Goal: Information Seeking & Learning: Learn about a topic

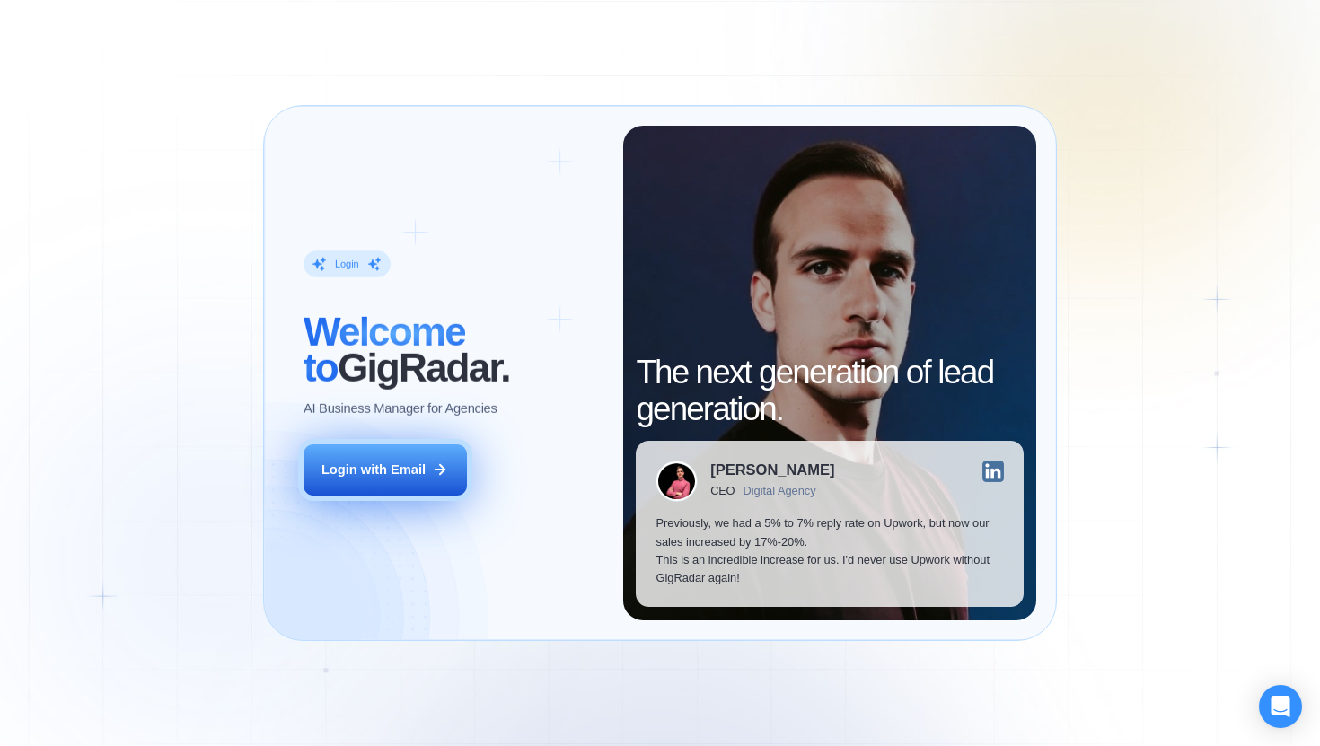
click at [416, 465] on div "Login with Email" at bounding box center [374, 470] width 104 height 18
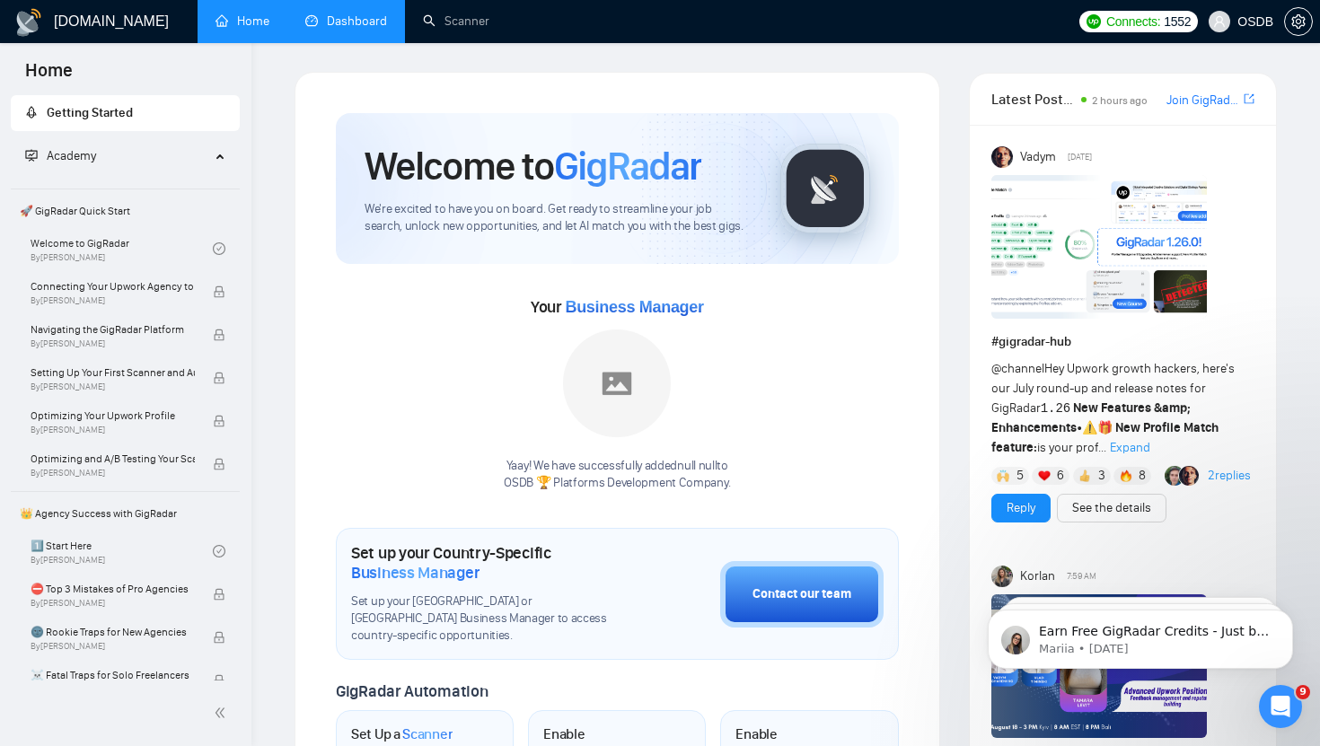
click at [355, 18] on link "Dashboard" at bounding box center [346, 20] width 82 height 15
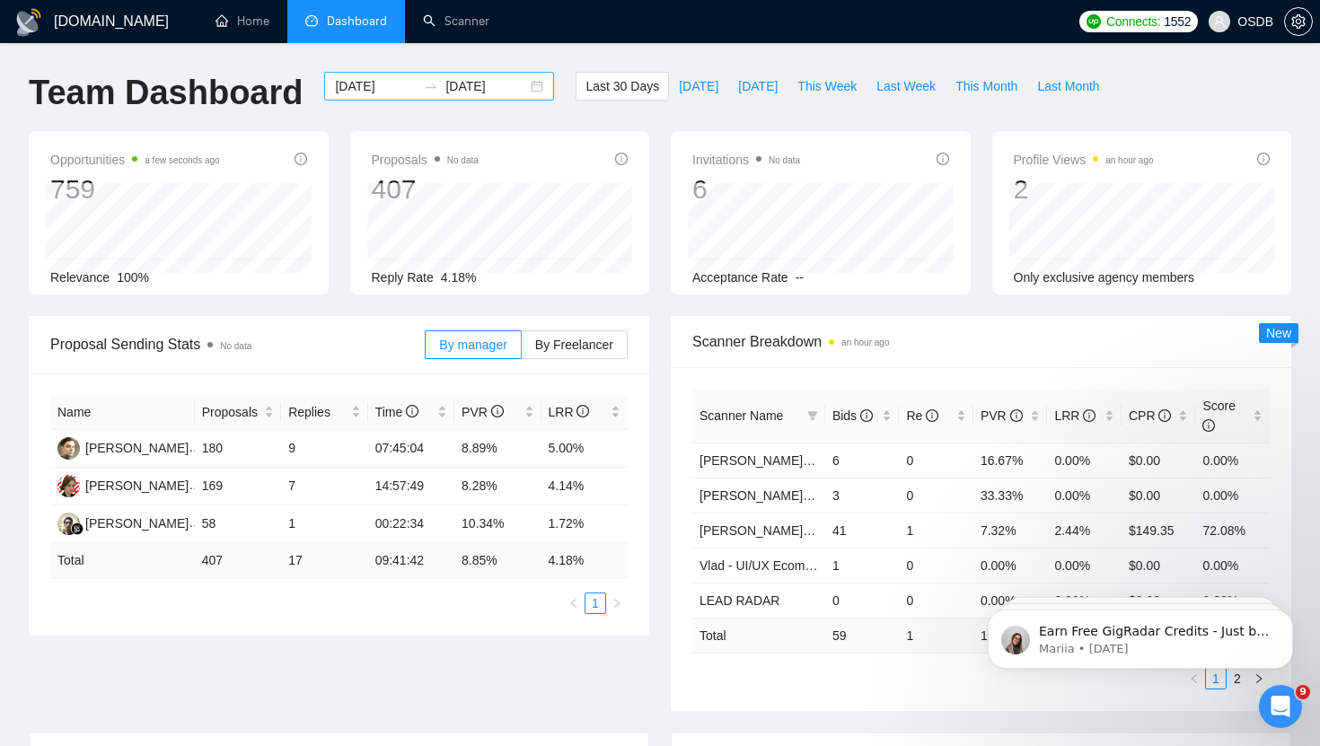
click at [522, 84] on div "[DATE] [DATE]" at bounding box center [439, 86] width 230 height 29
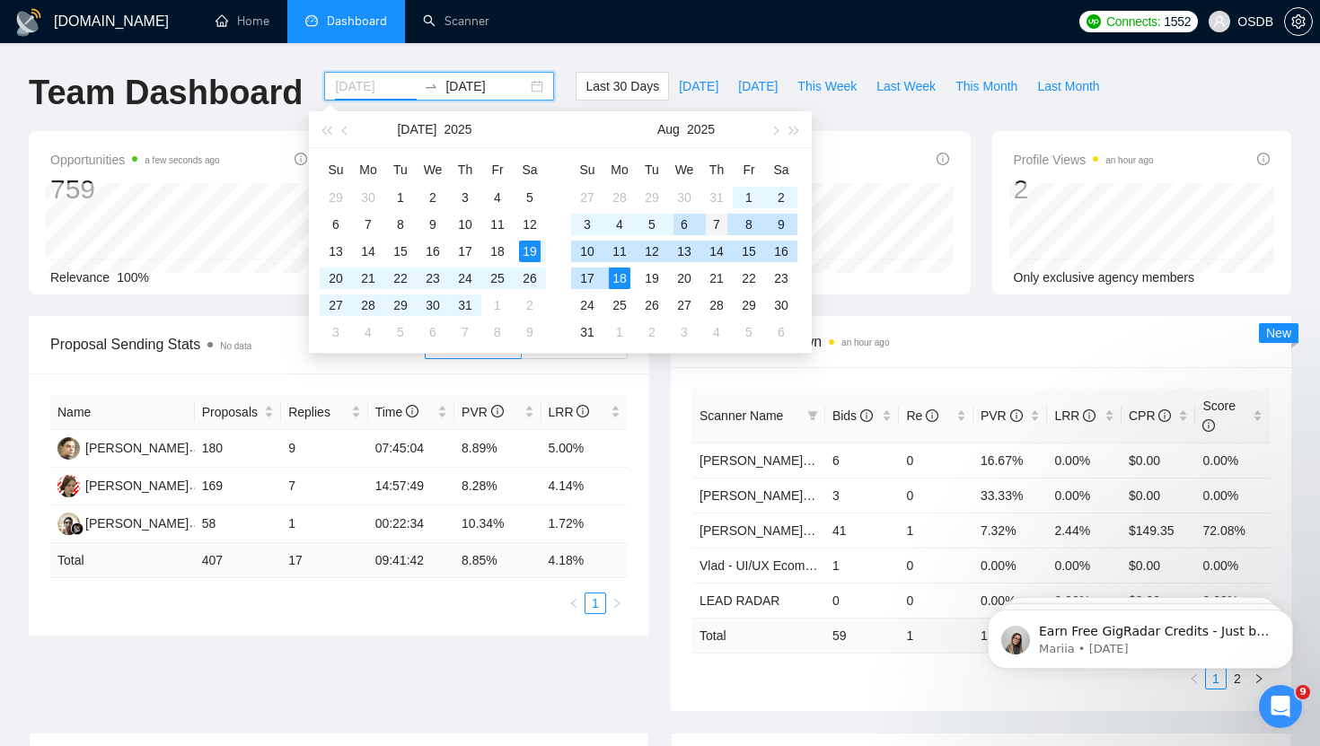
type input "[DATE]"
click at [718, 219] on div "7" at bounding box center [717, 225] width 22 height 22
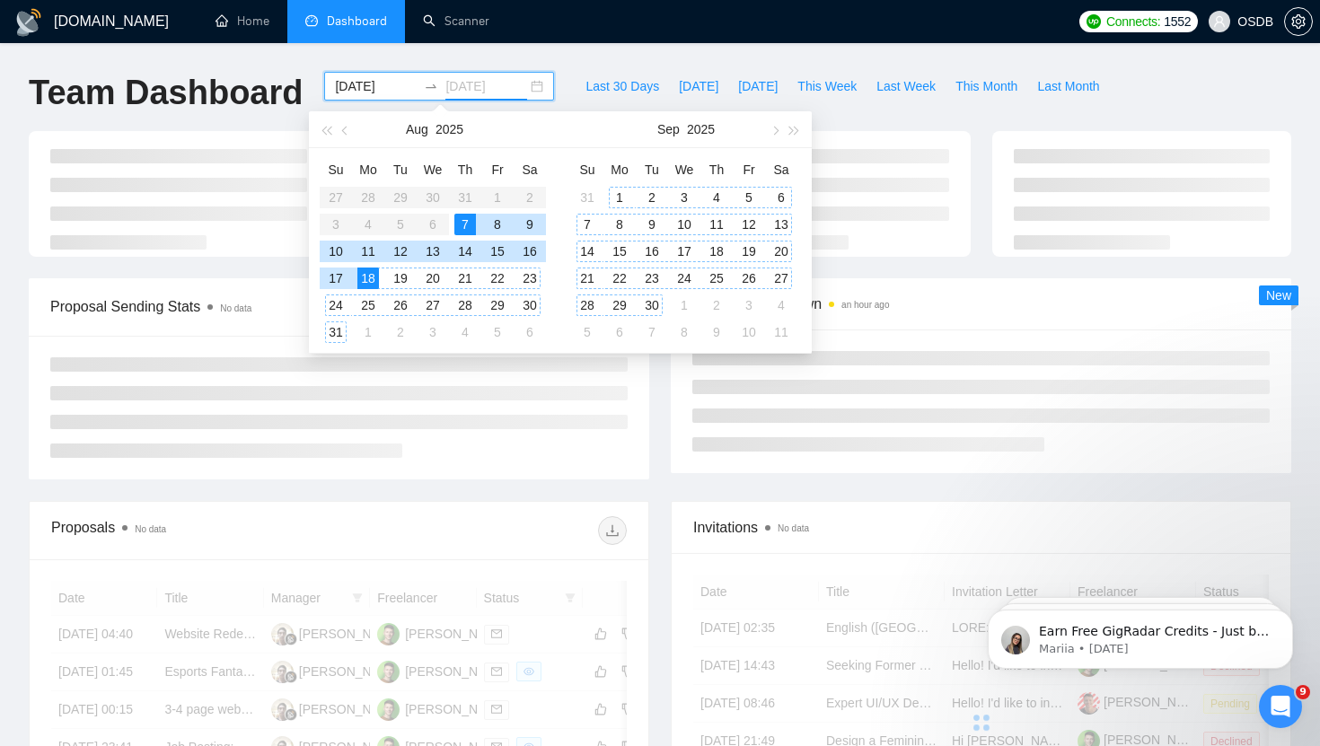
type input "[DATE]"
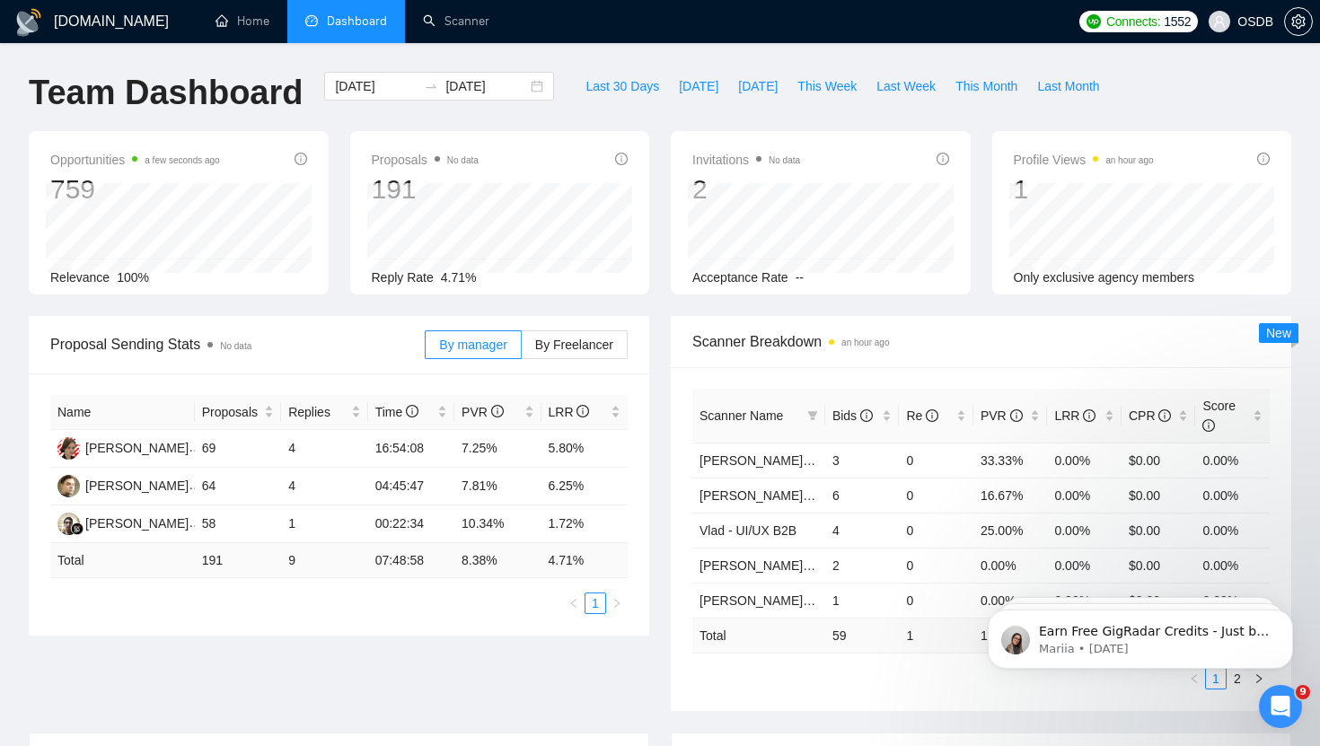
click at [664, 453] on div "Scanner Breakdown an hour ago Scanner Name Bids Re PVR LRR CPR Score Vlad - UI/…" at bounding box center [981, 513] width 642 height 395
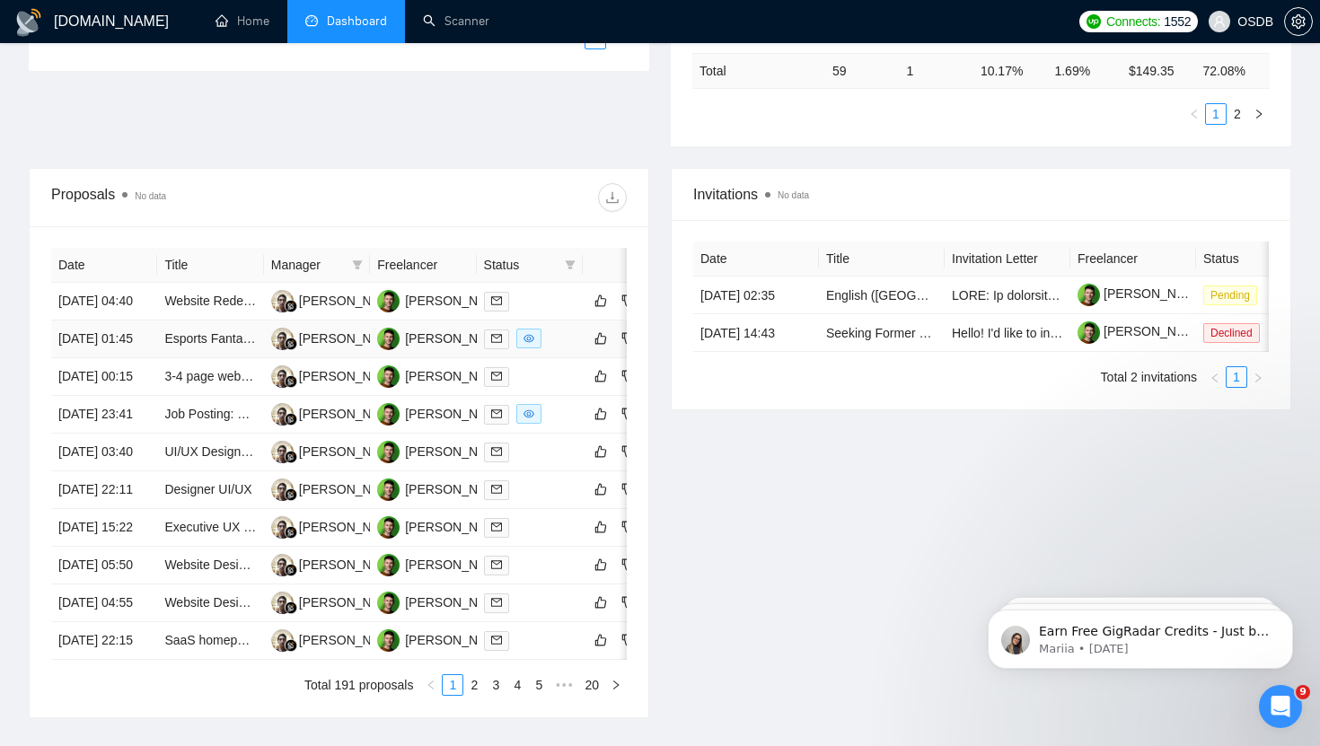
click at [571, 349] on div at bounding box center [530, 339] width 92 height 21
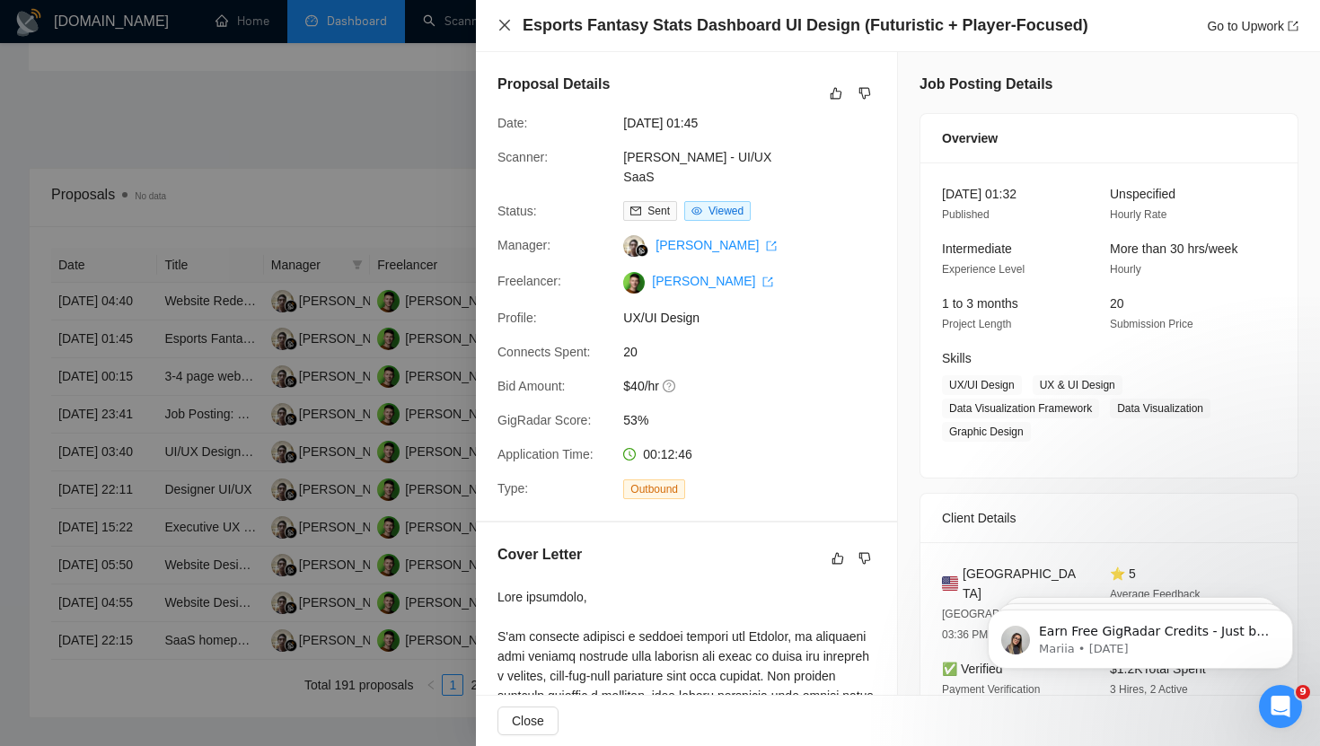
click at [501, 23] on icon "close" at bounding box center [504, 25] width 11 height 11
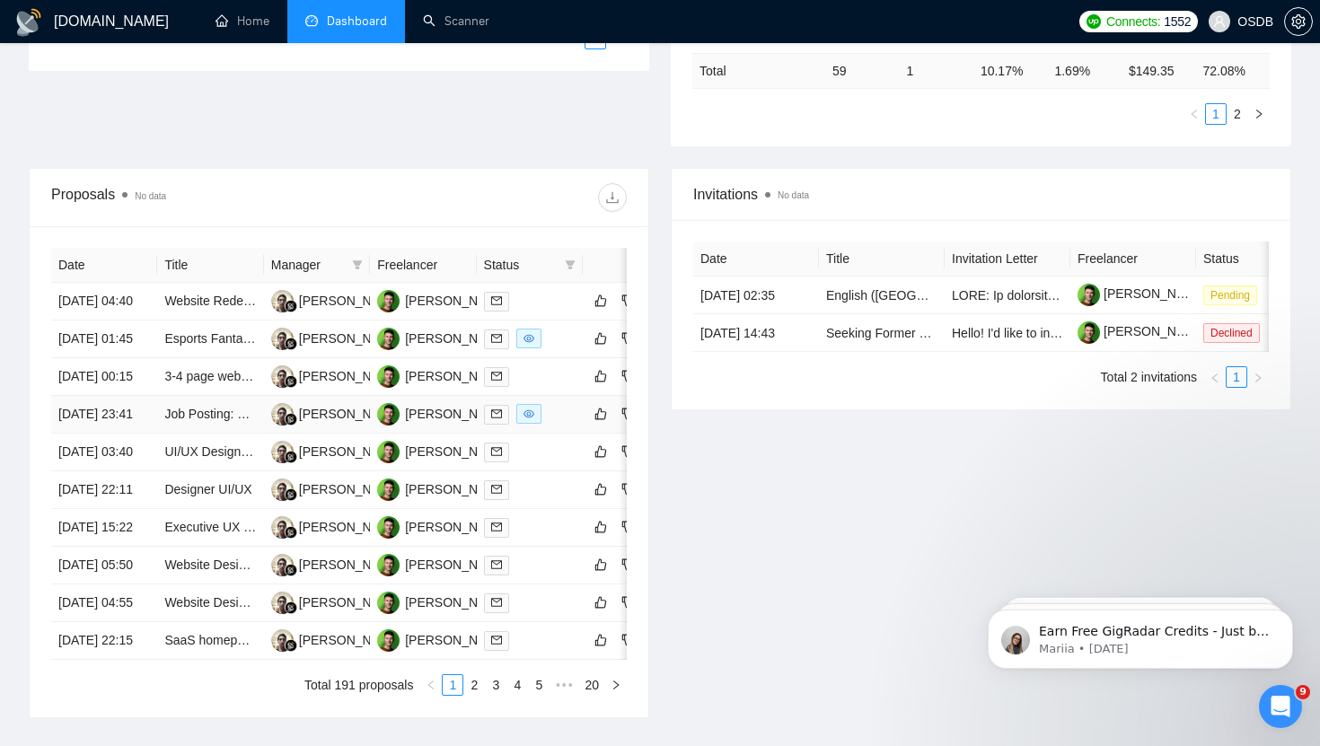
click at [563, 425] on div at bounding box center [530, 414] width 92 height 21
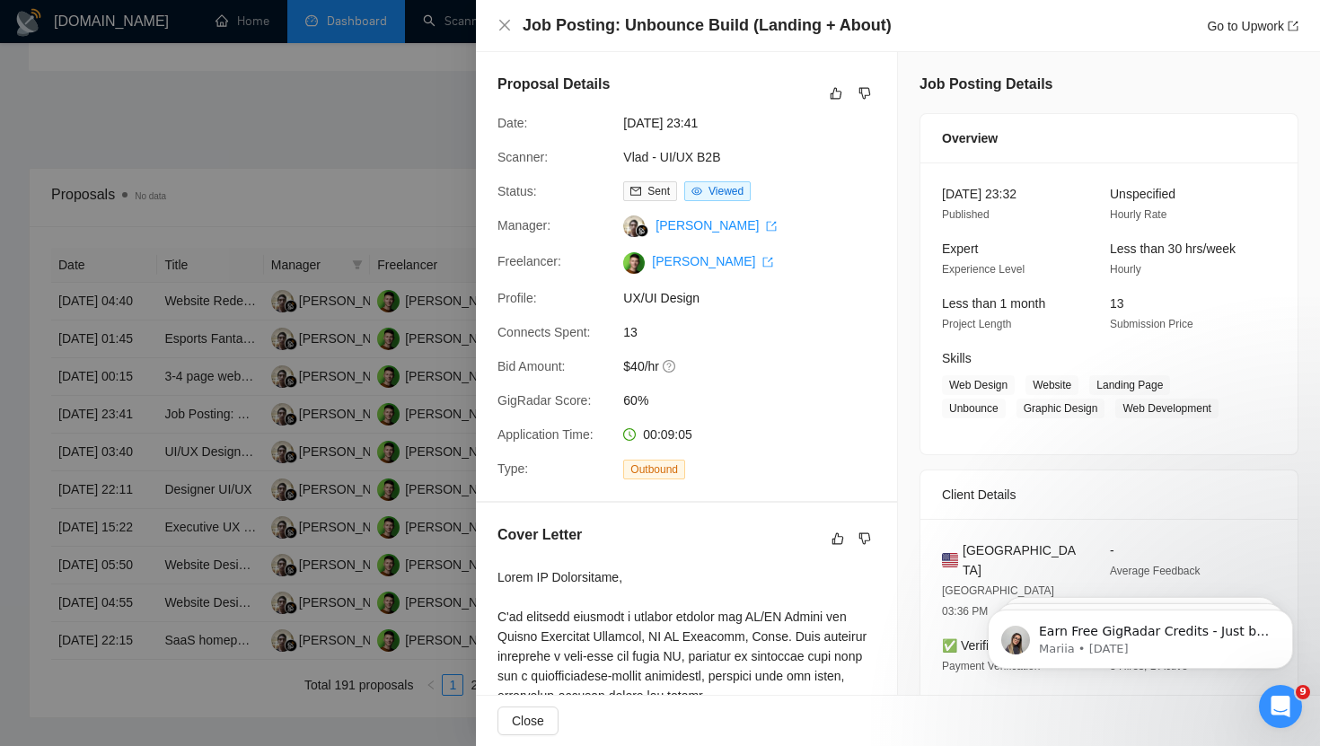
click at [512, 36] on div "Job Posting: Unbounce Build (Landing + About) Go to Upwork" at bounding box center [898, 25] width 801 height 22
click at [507, 28] on icon "close" at bounding box center [504, 25] width 11 height 11
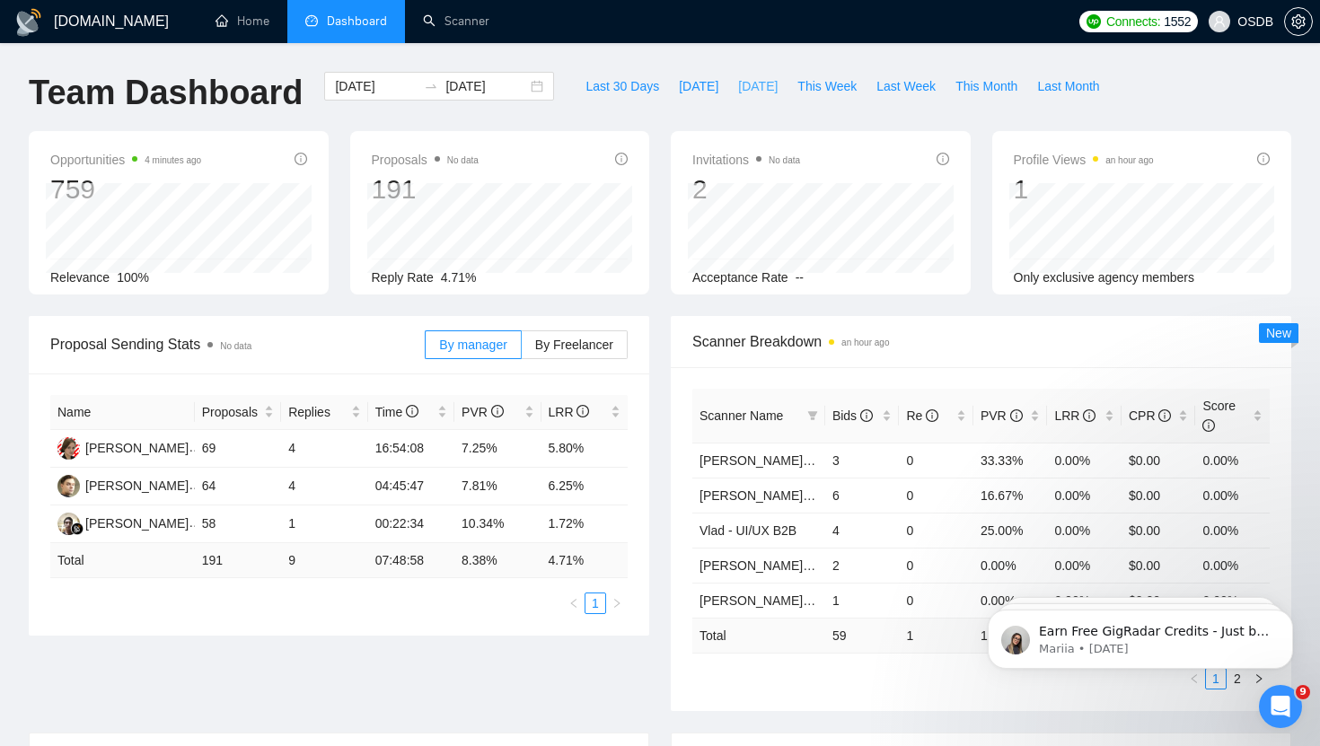
click at [770, 98] on button "[DATE]" at bounding box center [757, 86] width 59 height 29
type input "[DATE]"
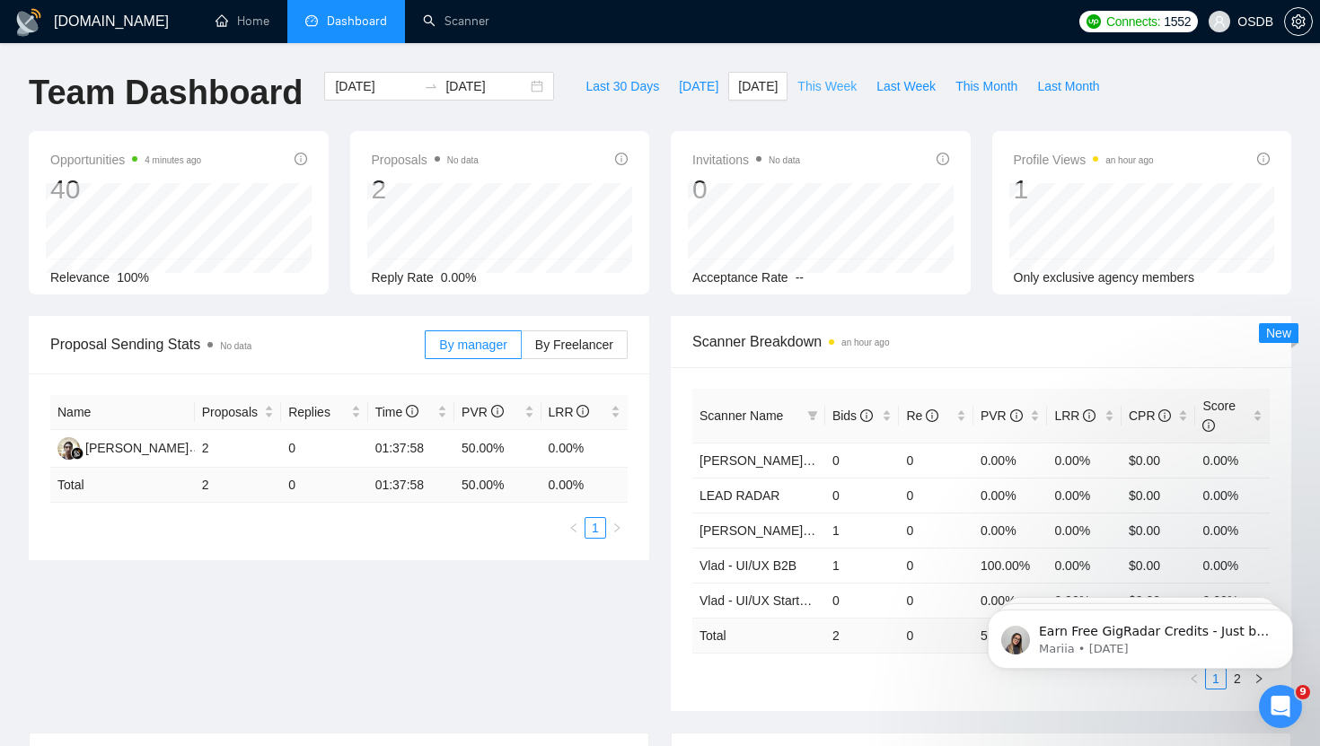
click at [824, 93] on span "This Week" at bounding box center [827, 86] width 59 height 20
type input "[DATE]"
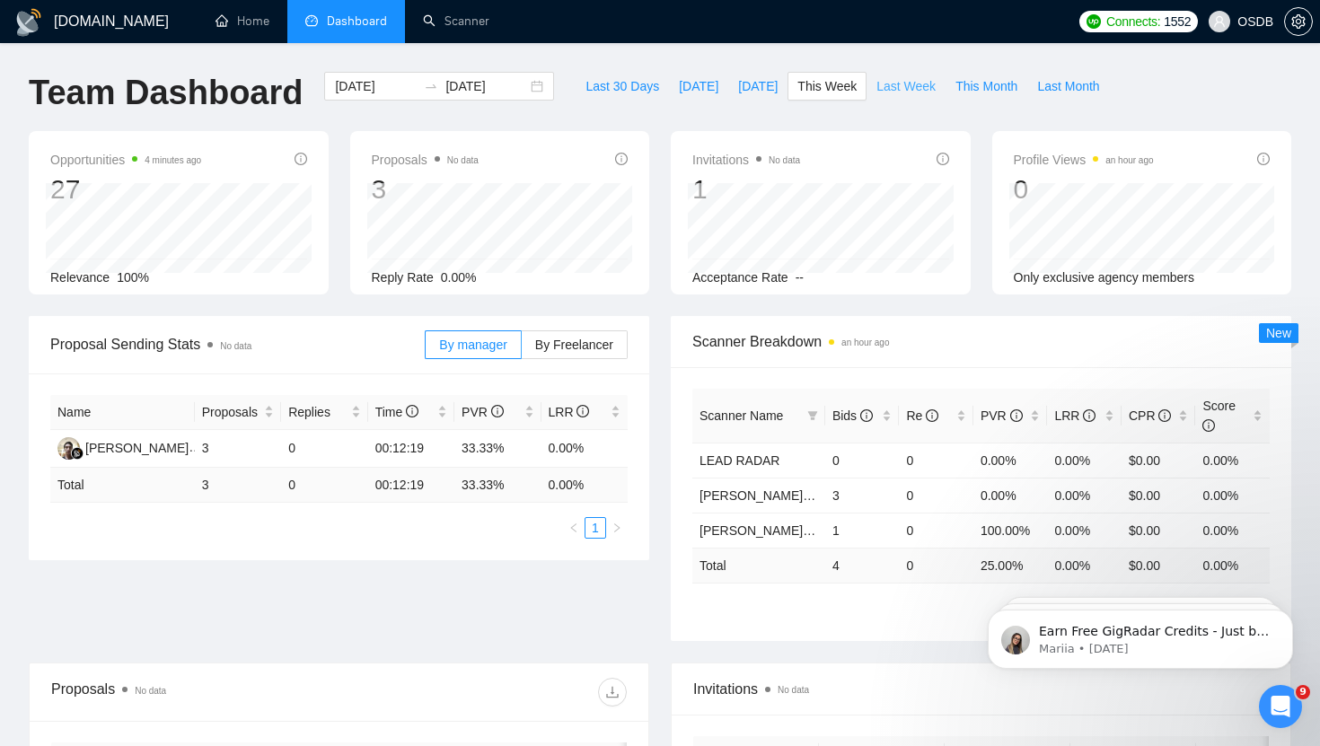
click at [911, 88] on span "Last Week" at bounding box center [906, 86] width 59 height 20
type input "[DATE]"
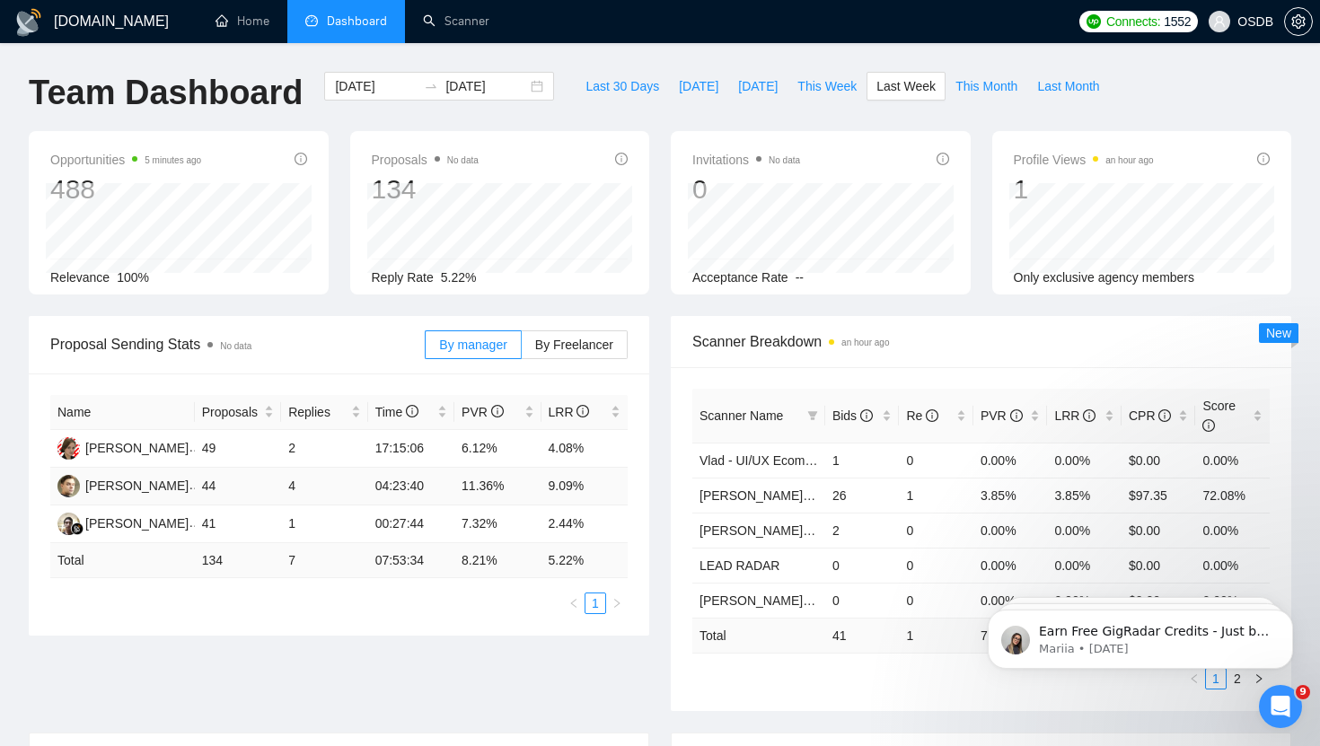
click at [305, 487] on td "4" at bounding box center [324, 487] width 86 height 38
click at [284, 487] on td "4" at bounding box center [324, 487] width 86 height 38
click at [573, 341] on span "By Freelancer" at bounding box center [574, 345] width 78 height 14
click at [522, 349] on input "By Freelancer" at bounding box center [522, 349] width 0 height 0
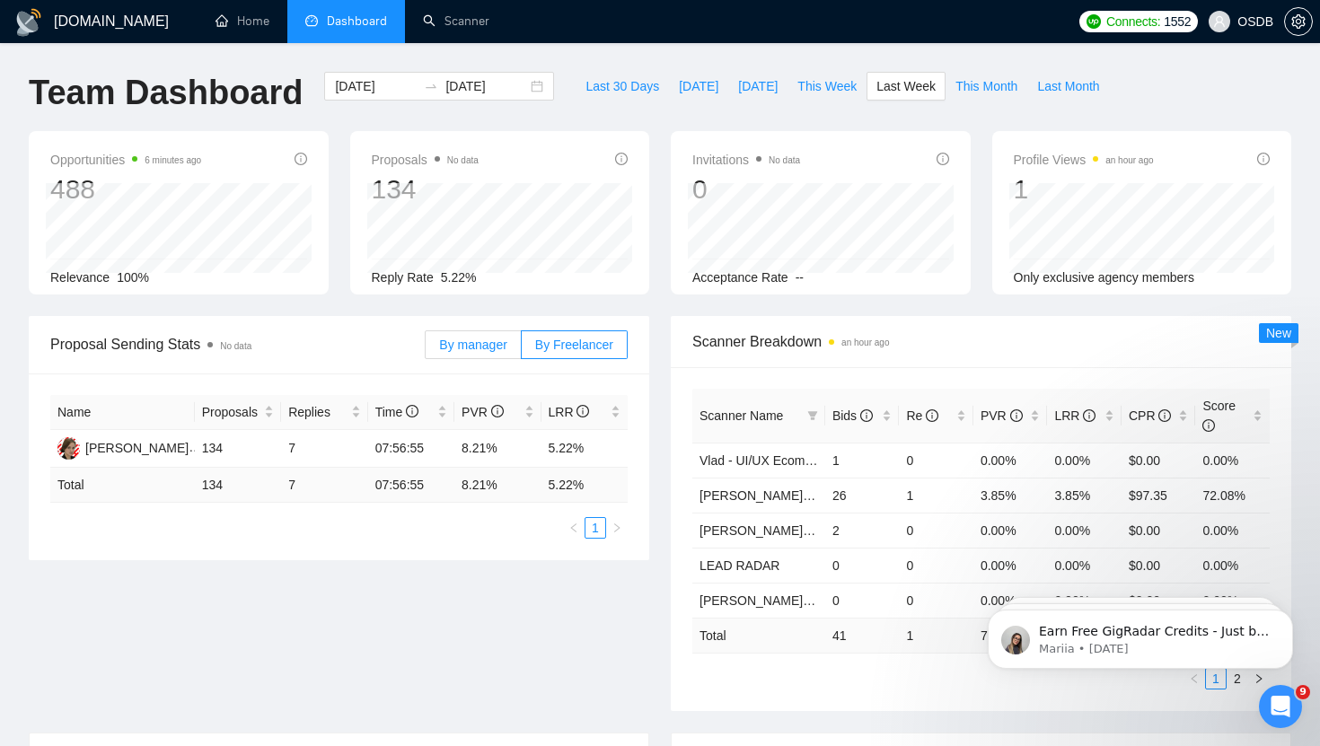
click at [476, 335] on label "By manager" at bounding box center [473, 345] width 96 height 29
click at [426, 349] on input "By manager" at bounding box center [426, 349] width 0 height 0
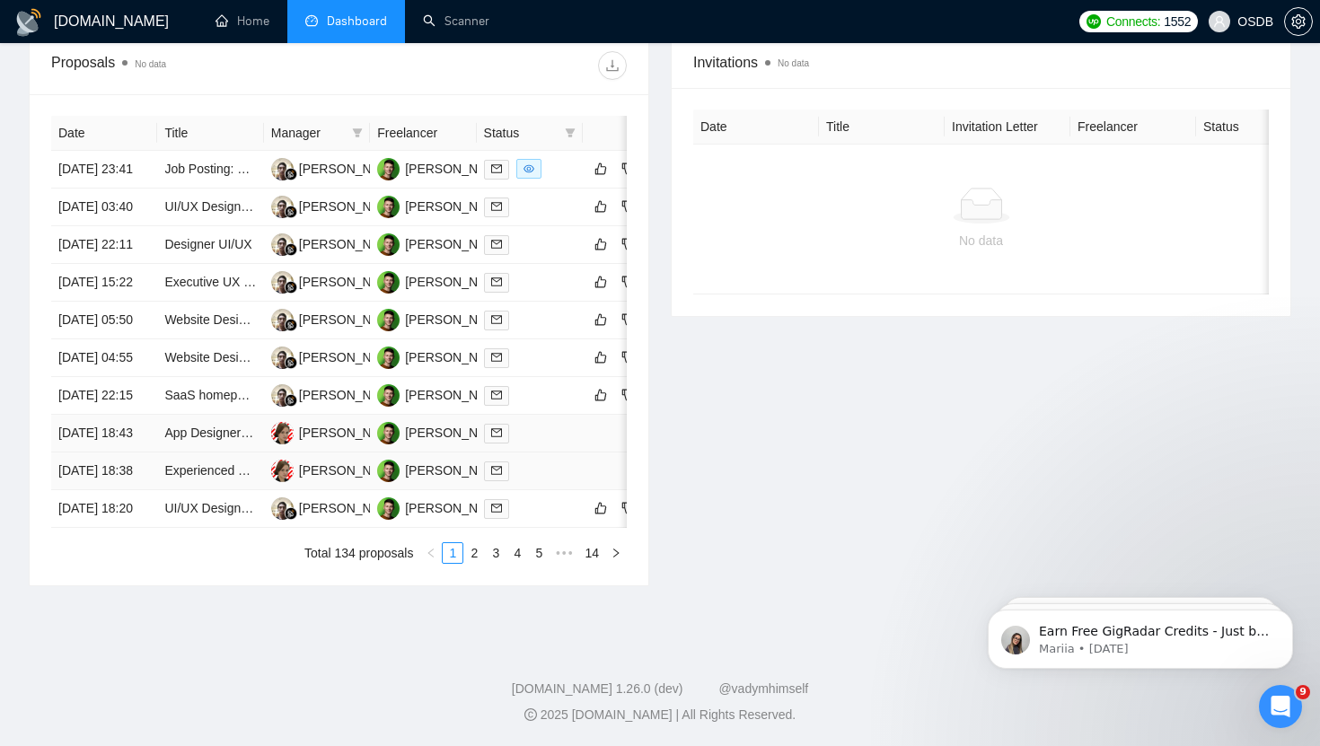
scroll to position [788, 0]
click at [473, 563] on link "2" at bounding box center [474, 553] width 20 height 20
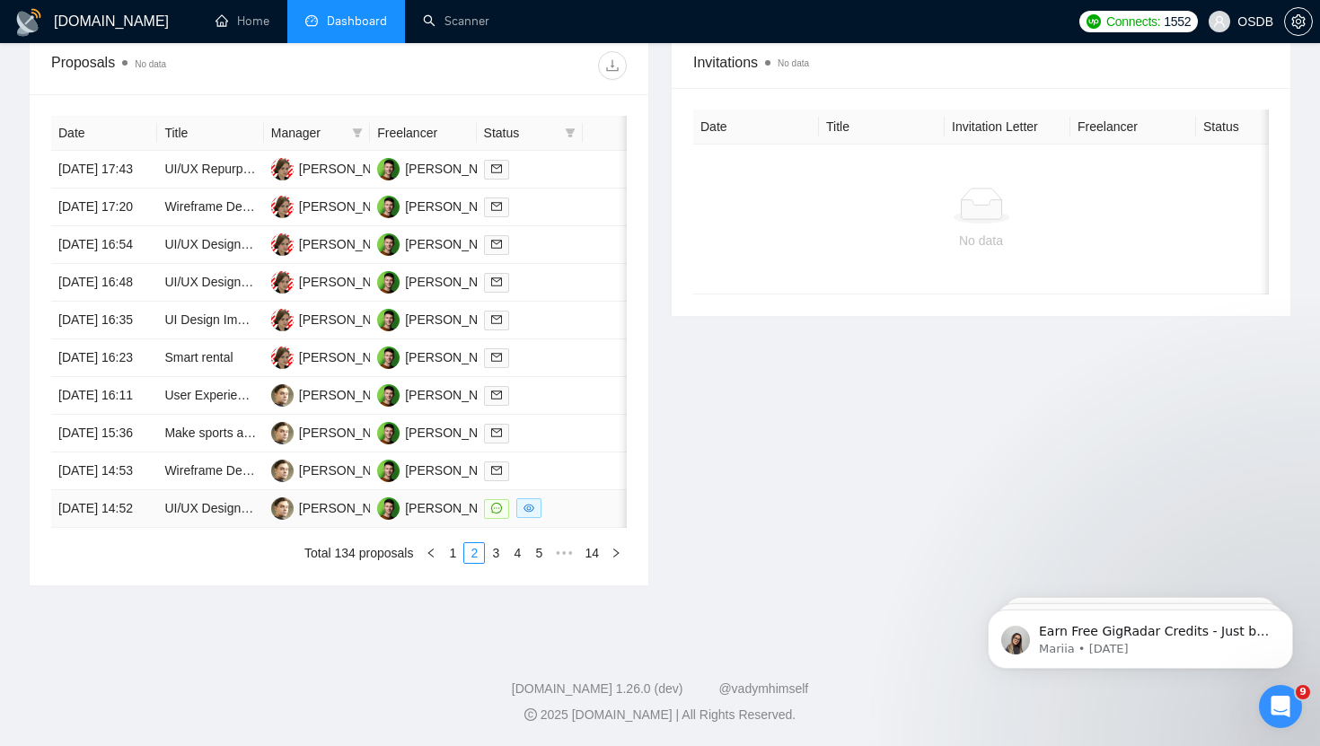
click at [584, 528] on td at bounding box center [613, 509] width 61 height 38
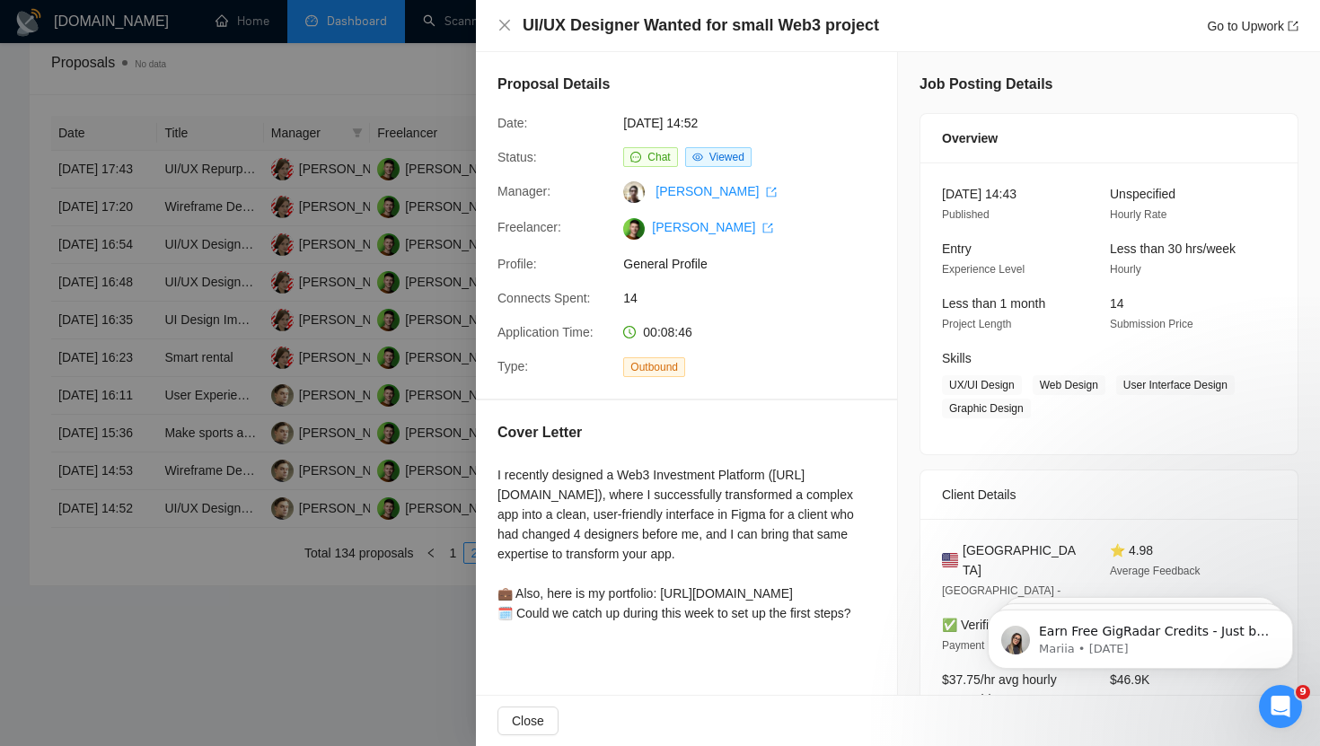
click at [501, 15] on div "UI/UX Designer Wanted for small Web3 project Go to Upwork" at bounding box center [898, 25] width 801 height 22
click at [504, 25] on icon "close" at bounding box center [504, 25] width 11 height 11
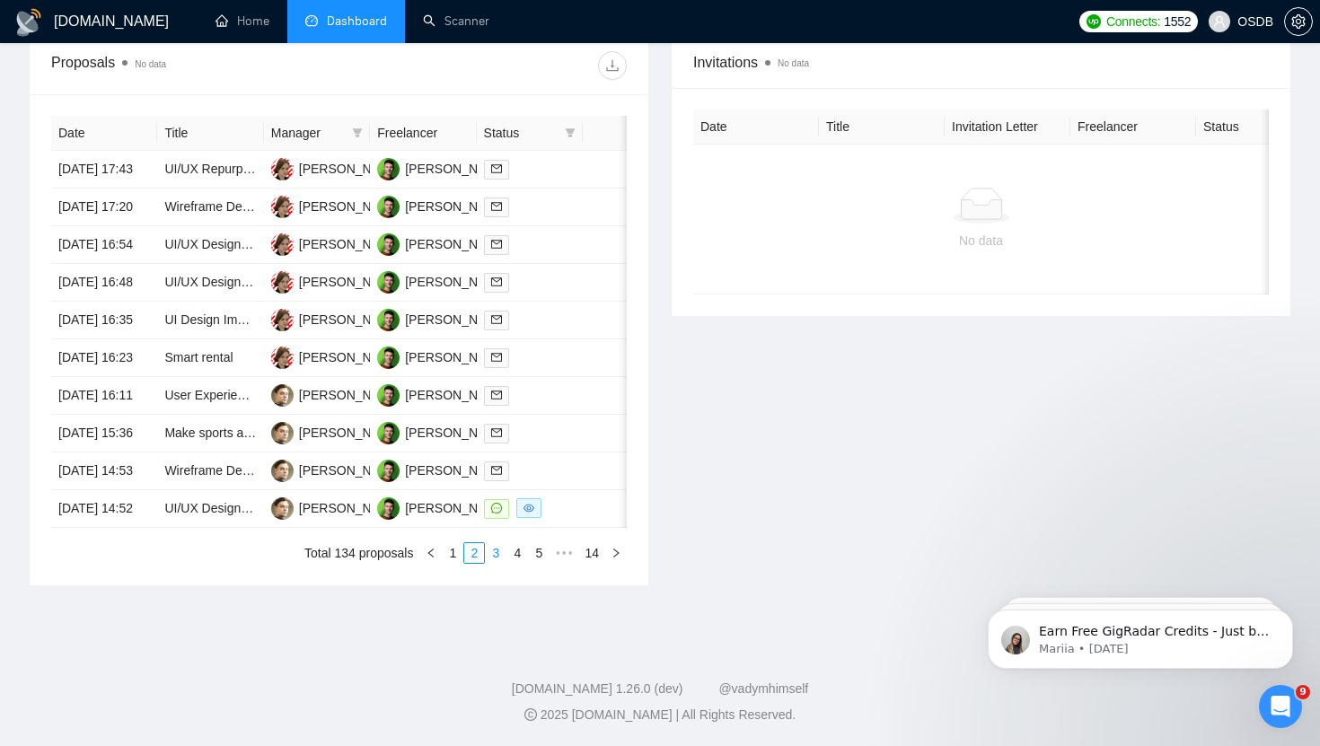
click at [496, 563] on link "3" at bounding box center [496, 553] width 20 height 20
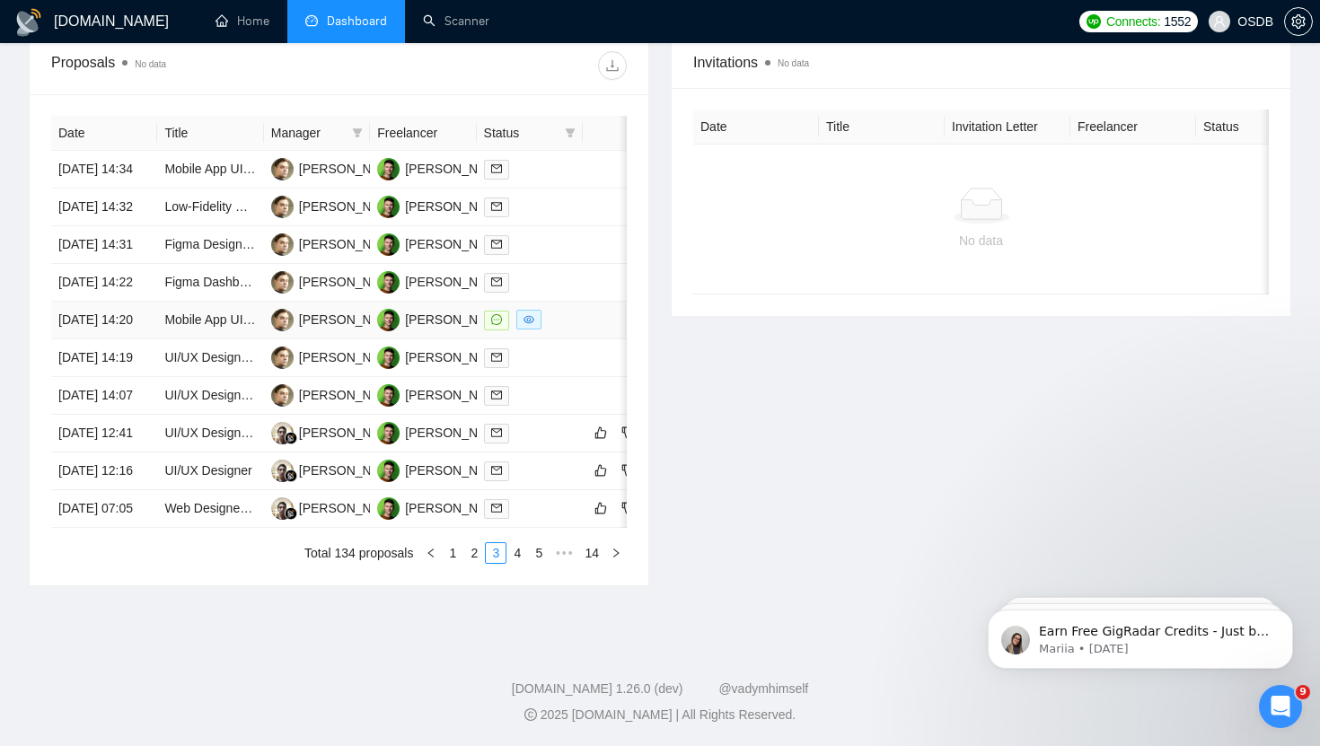
click at [566, 310] on div at bounding box center [530, 320] width 92 height 21
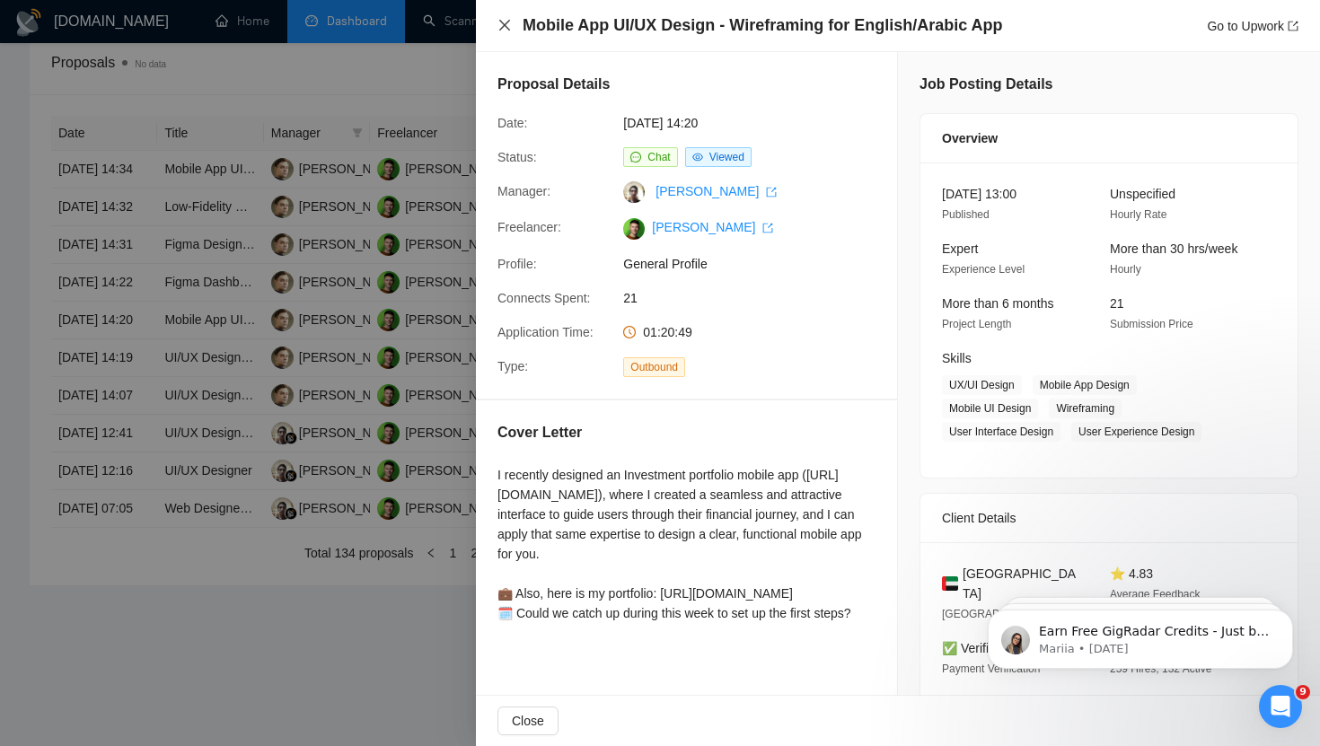
click at [505, 22] on icon "close" at bounding box center [505, 25] width 14 height 14
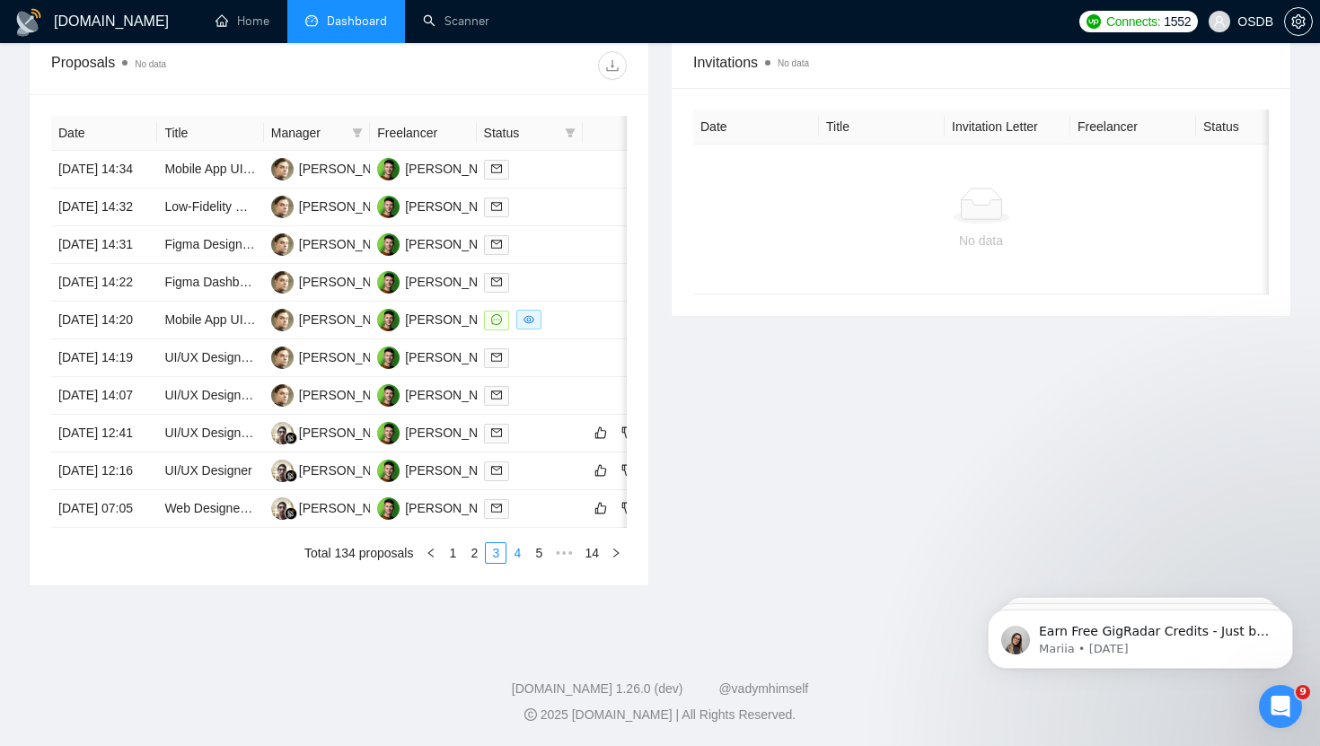
click at [518, 563] on link "4" at bounding box center [517, 553] width 20 height 20
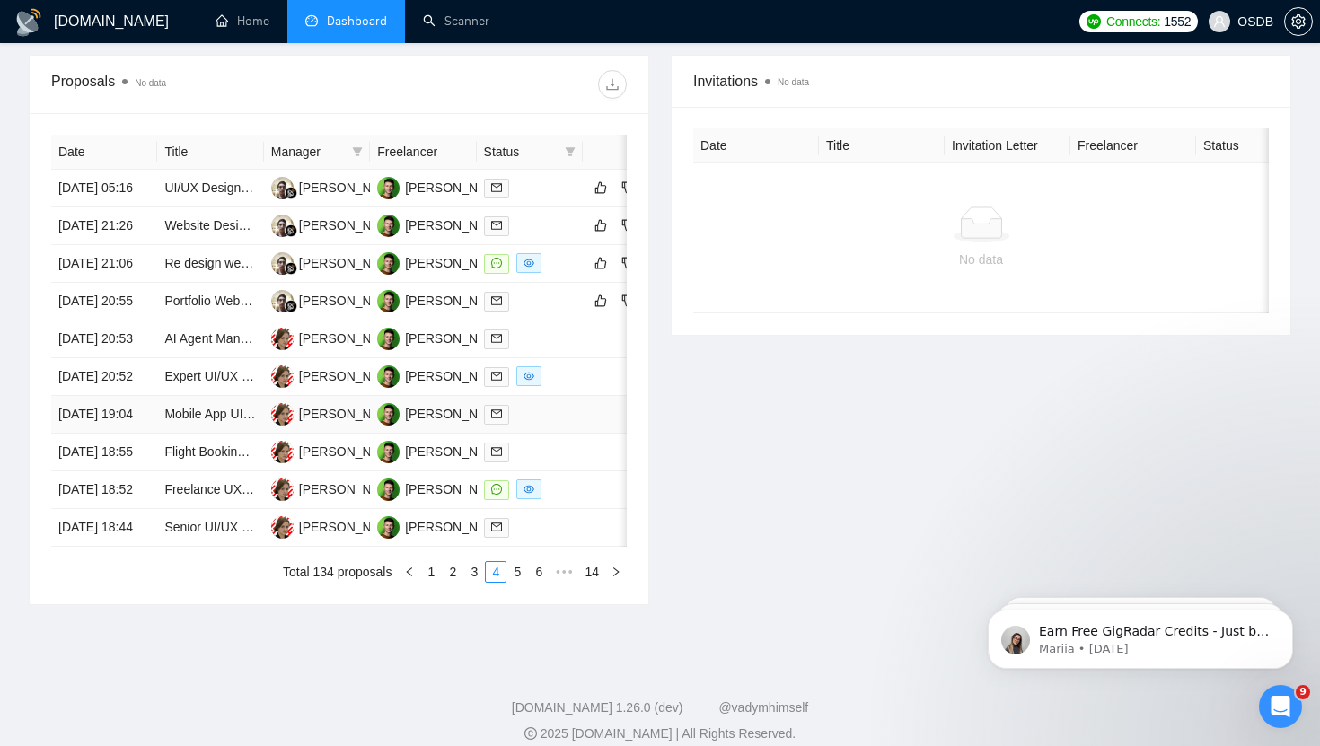
scroll to position [671, 0]
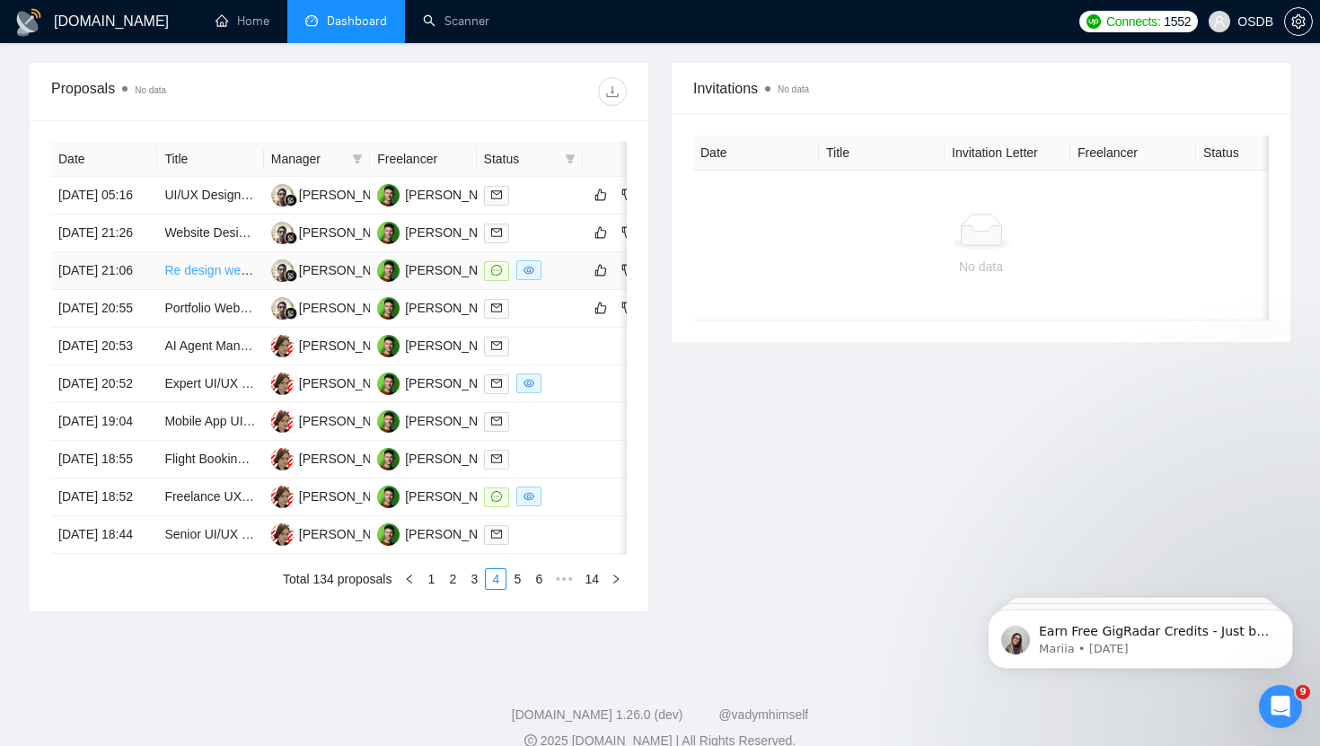
click at [232, 278] on link "Re design website auction chat for mobile" at bounding box center [280, 270] width 233 height 14
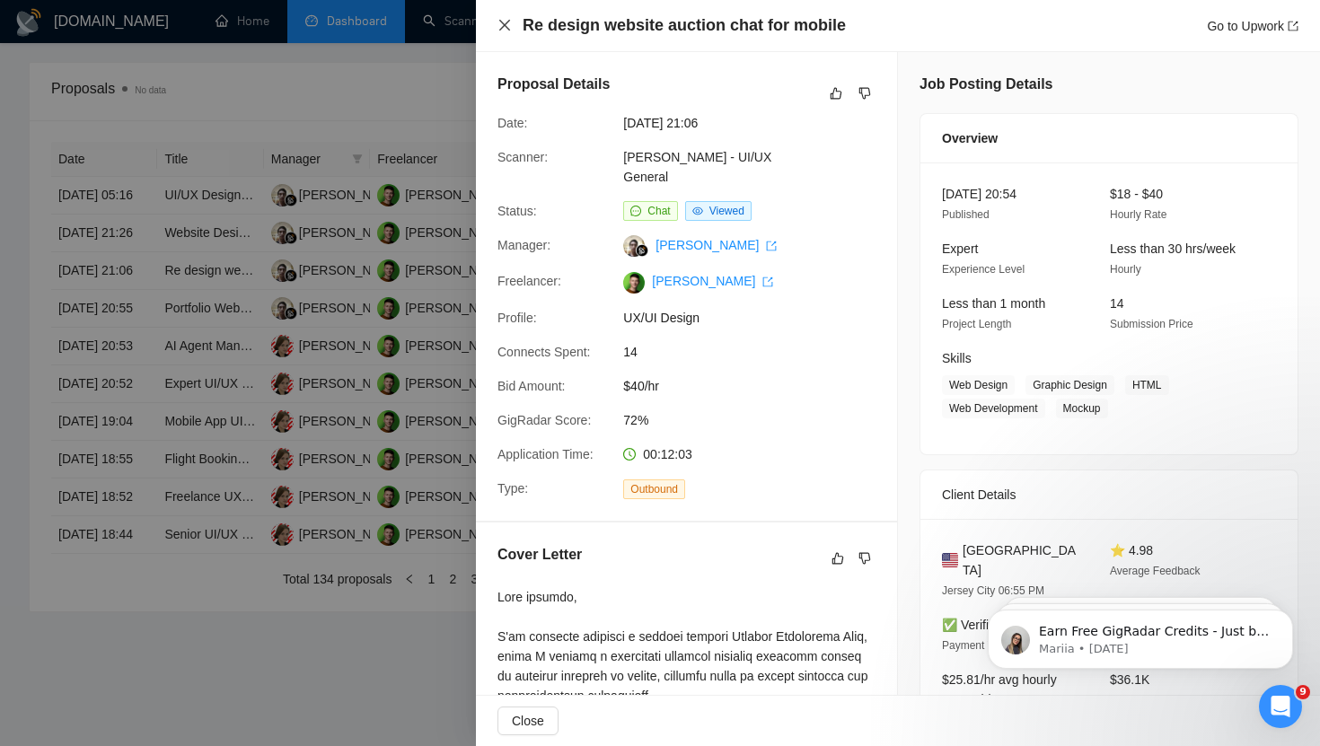
click at [504, 22] on icon "close" at bounding box center [505, 25] width 14 height 14
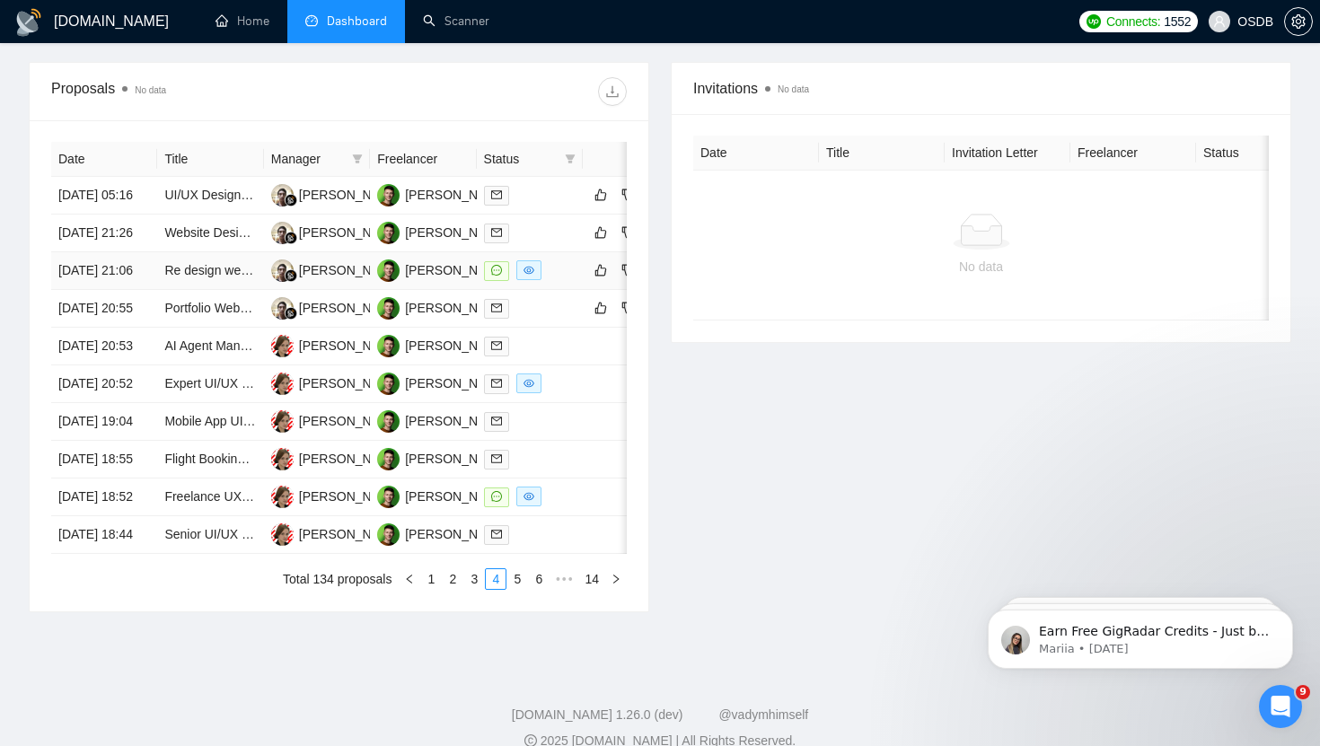
click at [573, 281] on div at bounding box center [530, 270] width 92 height 21
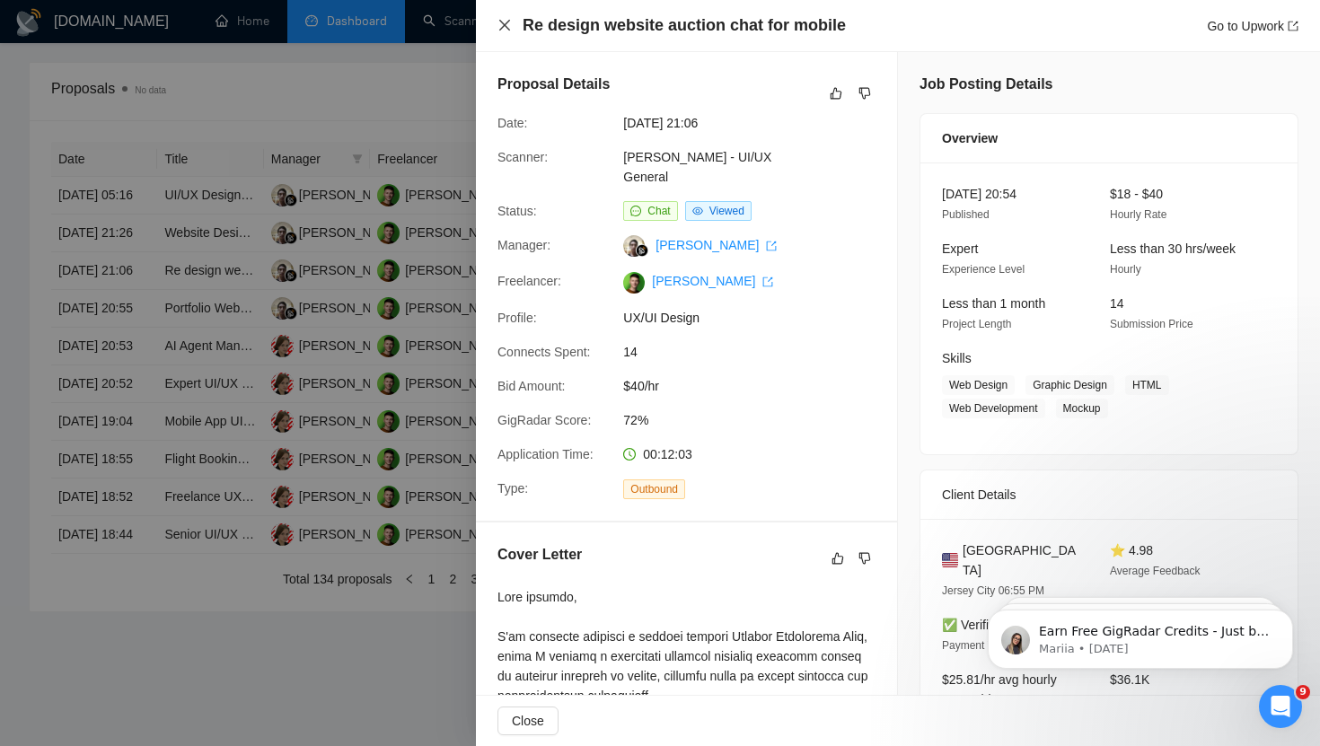
click at [501, 22] on icon "close" at bounding box center [504, 25] width 11 height 11
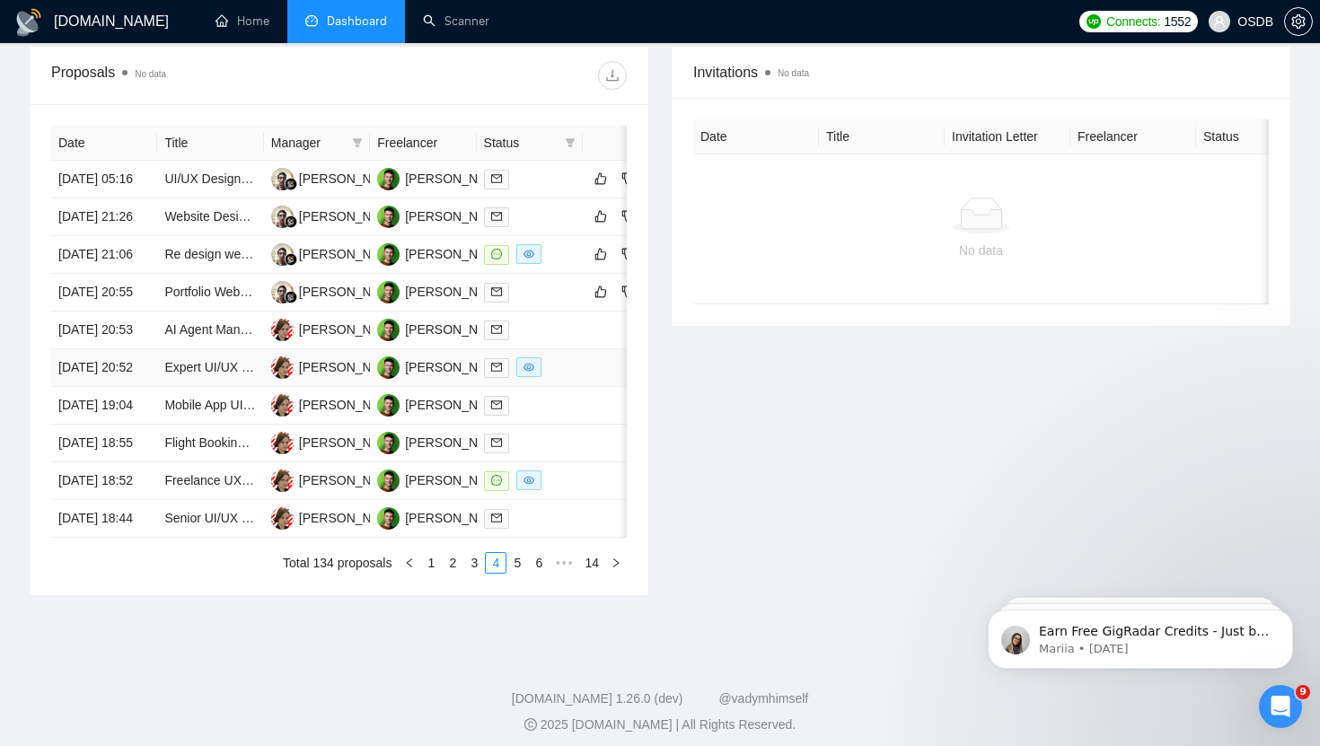
scroll to position [688, 0]
click at [588, 499] on td at bounding box center [613, 481] width 61 height 38
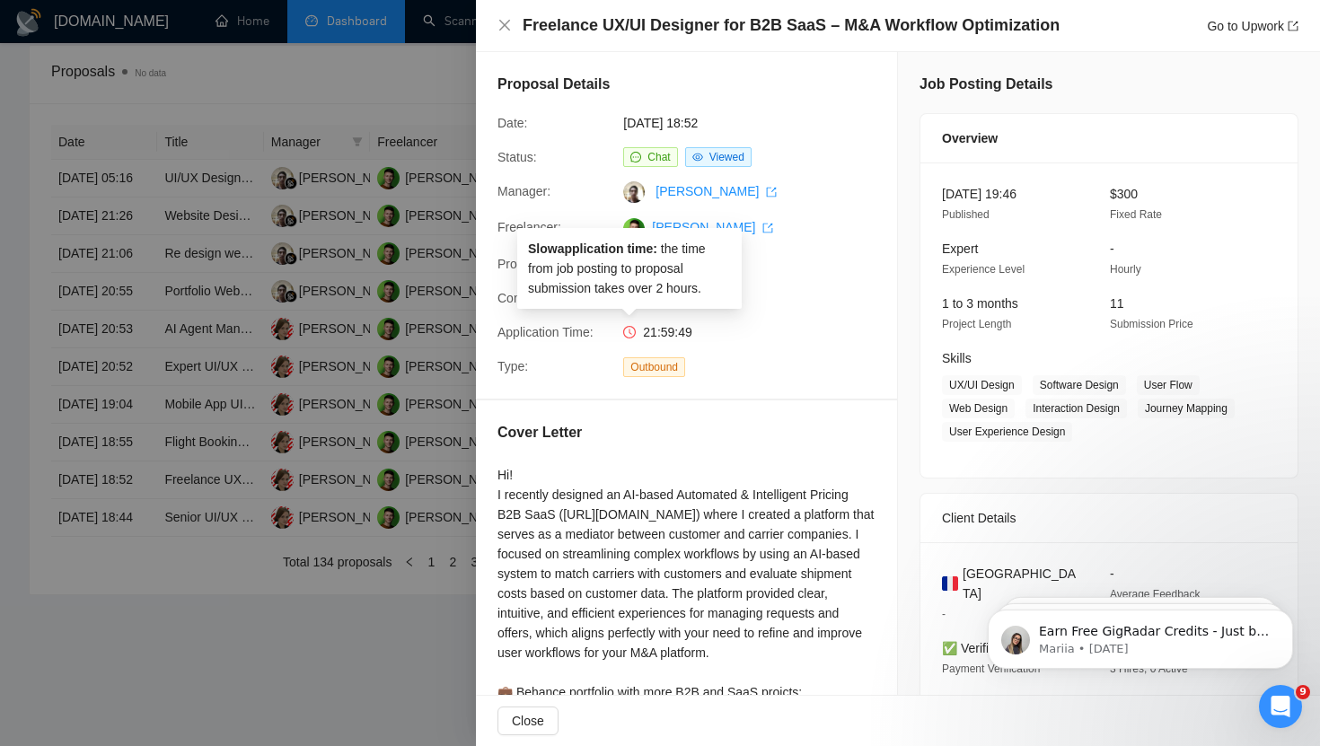
click at [625, 331] on icon "clock-circle" at bounding box center [629, 332] width 13 height 13
click at [502, 28] on icon "close" at bounding box center [504, 25] width 11 height 11
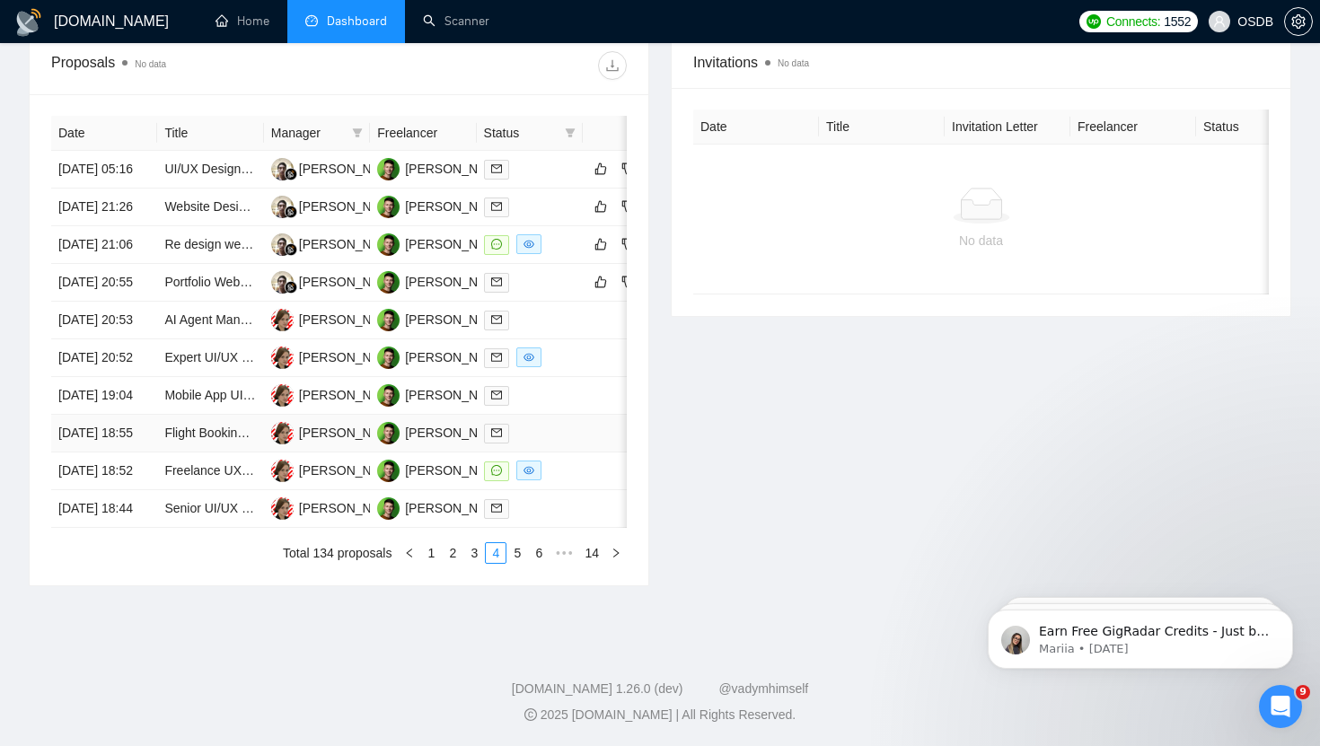
scroll to position [806, 0]
click at [519, 563] on link "5" at bounding box center [517, 553] width 20 height 20
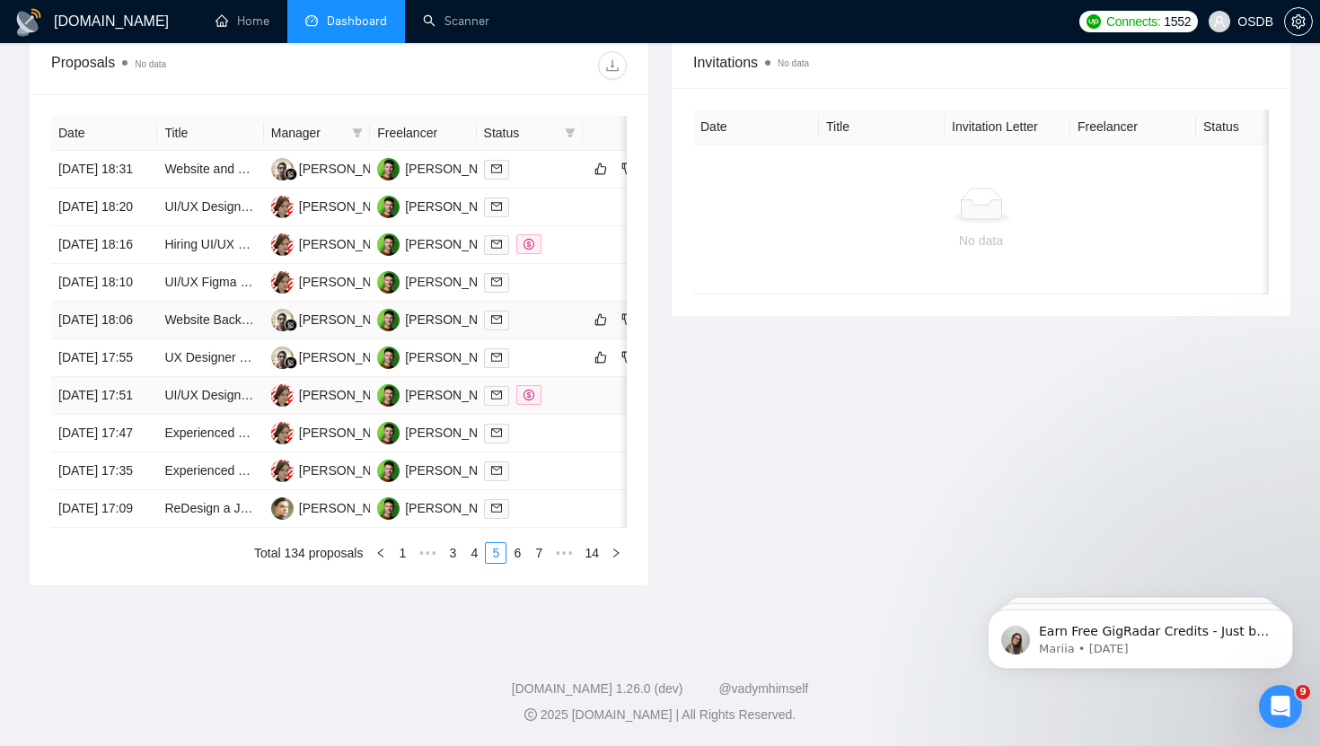
scroll to position [868, 0]
click at [515, 549] on link "6" at bounding box center [517, 553] width 20 height 20
click at [583, 504] on td at bounding box center [613, 509] width 61 height 38
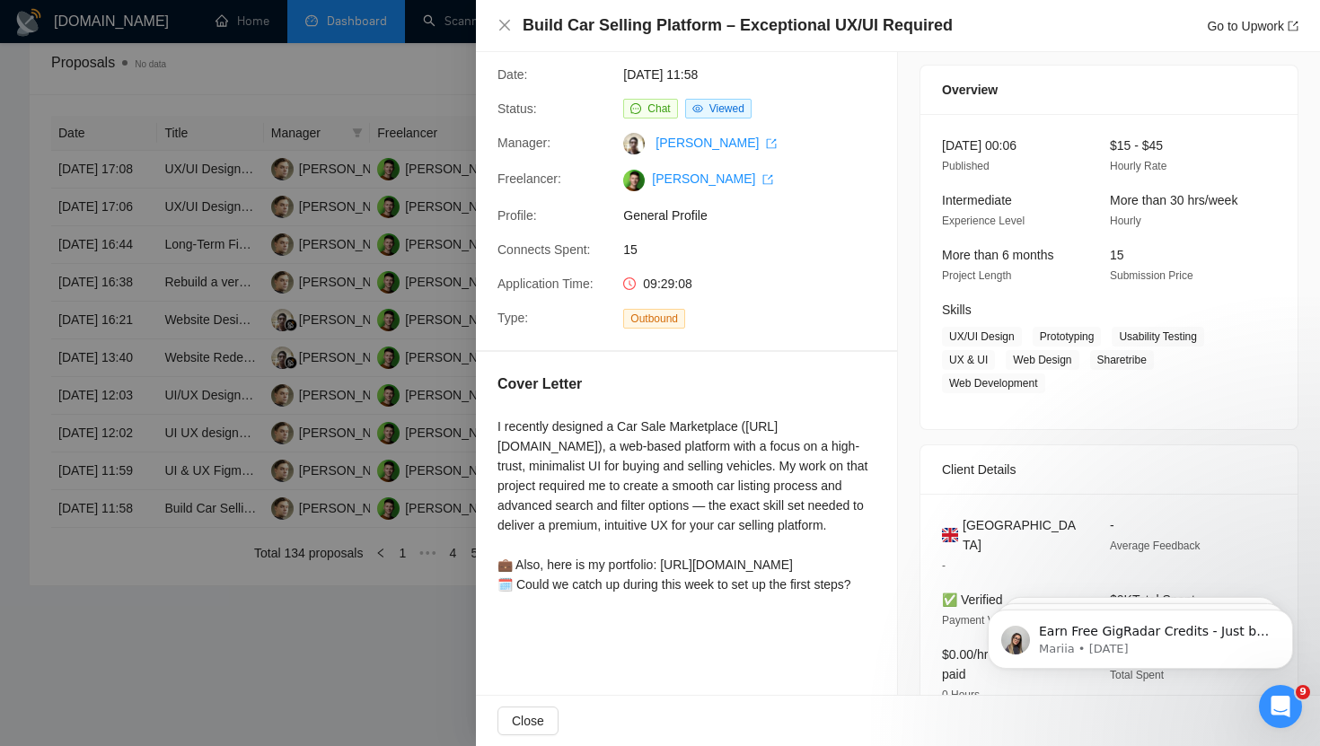
scroll to position [0, 0]
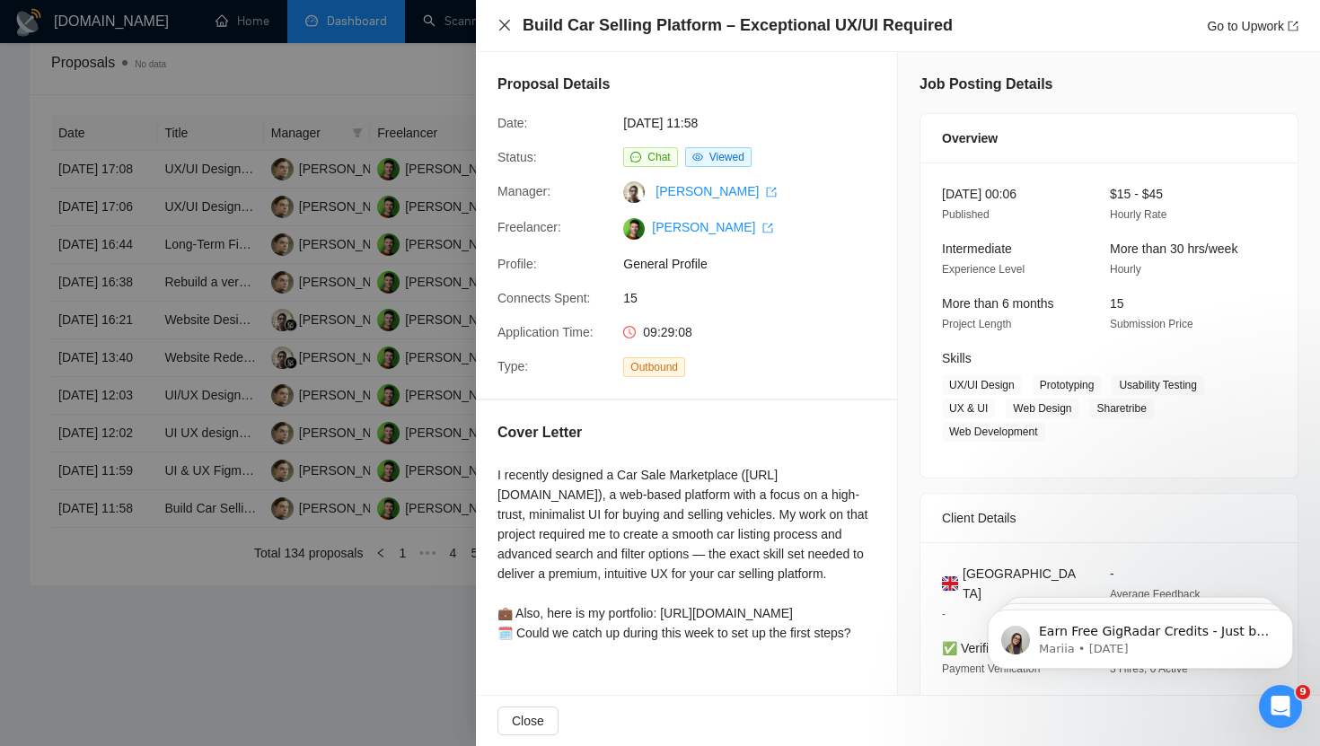
click at [504, 25] on icon "close" at bounding box center [504, 25] width 11 height 11
